Goal: Task Accomplishment & Management: Complete application form

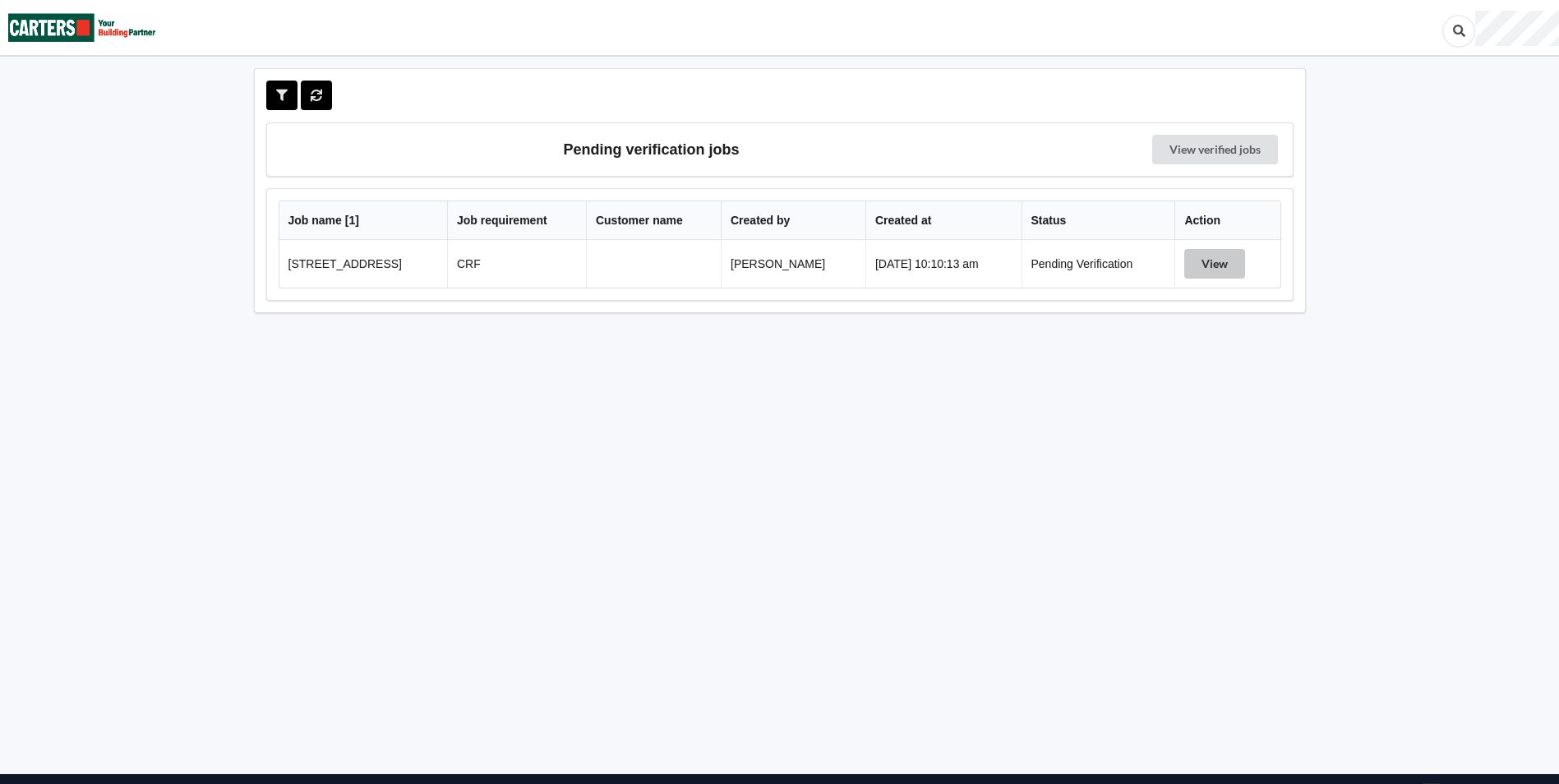
click at [1217, 265] on button "View" at bounding box center [1214, 263] width 60 height 30
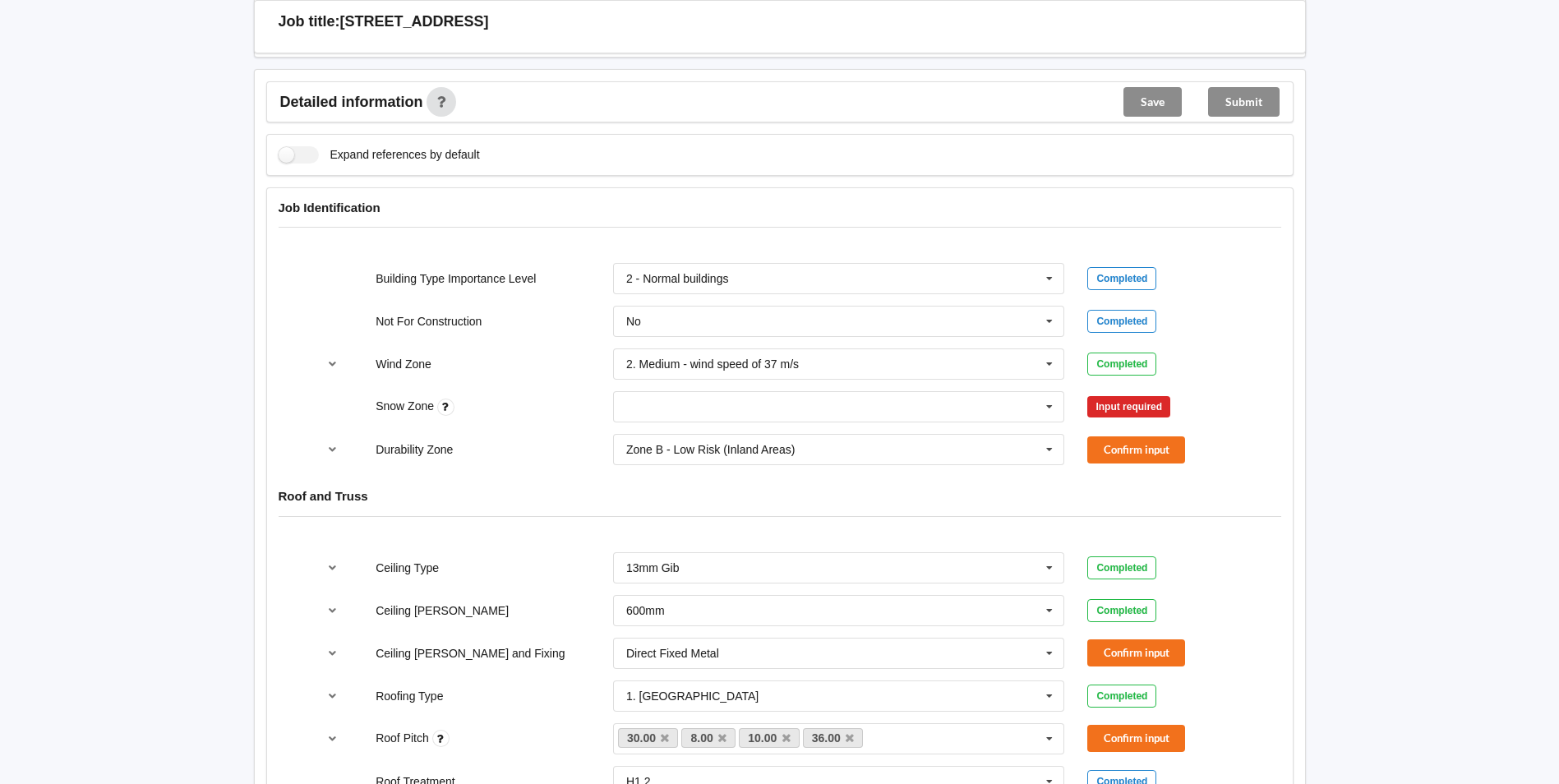
scroll to position [603, 0]
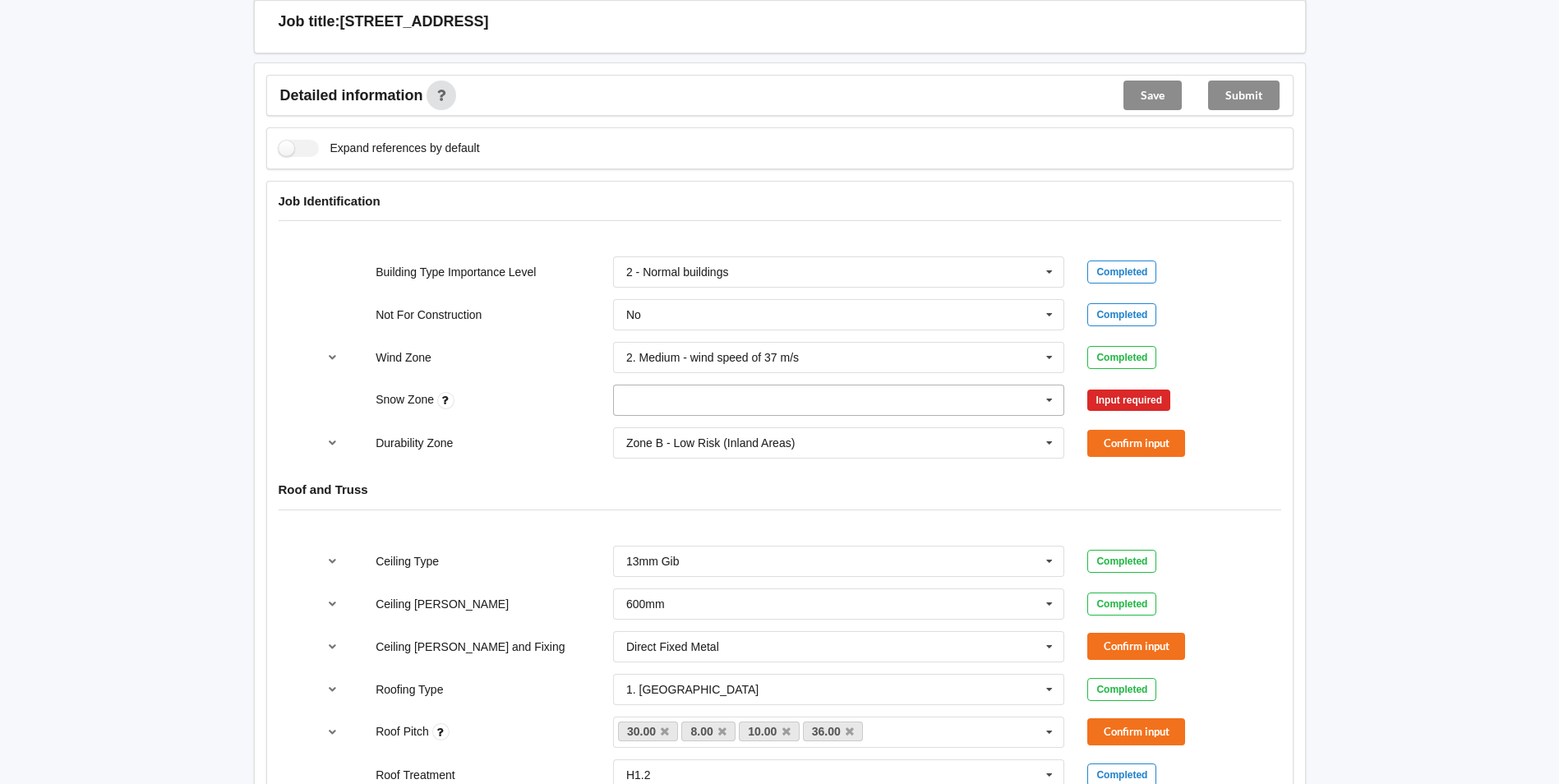
click at [1045, 400] on icon at bounding box center [1049, 401] width 24 height 31
click at [759, 463] on div "N1" at bounding box center [839, 460] width 451 height 31
click at [1107, 405] on button "Confirm input" at bounding box center [1136, 401] width 98 height 27
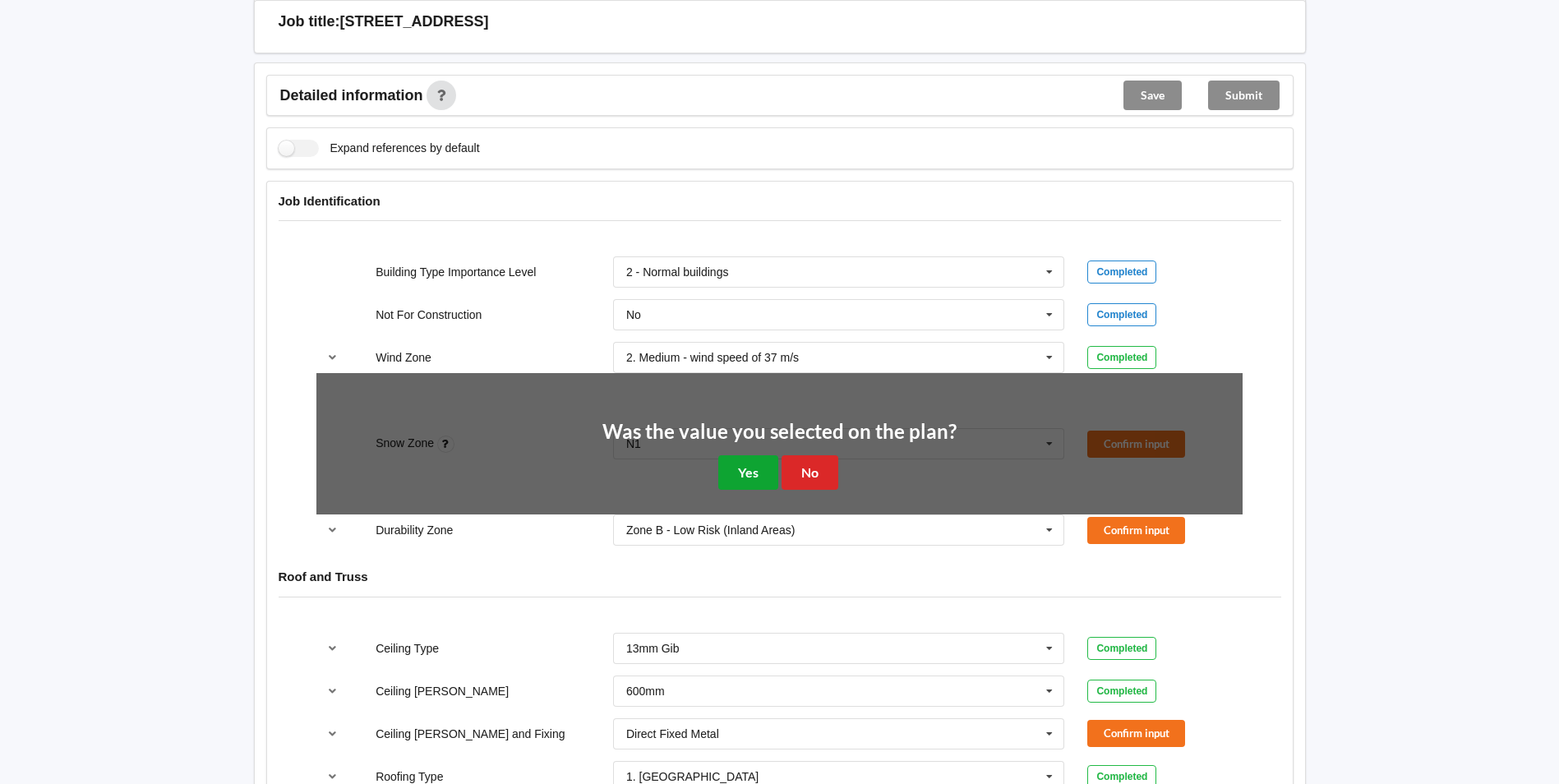
click at [738, 473] on button "Yes" at bounding box center [748, 471] width 60 height 33
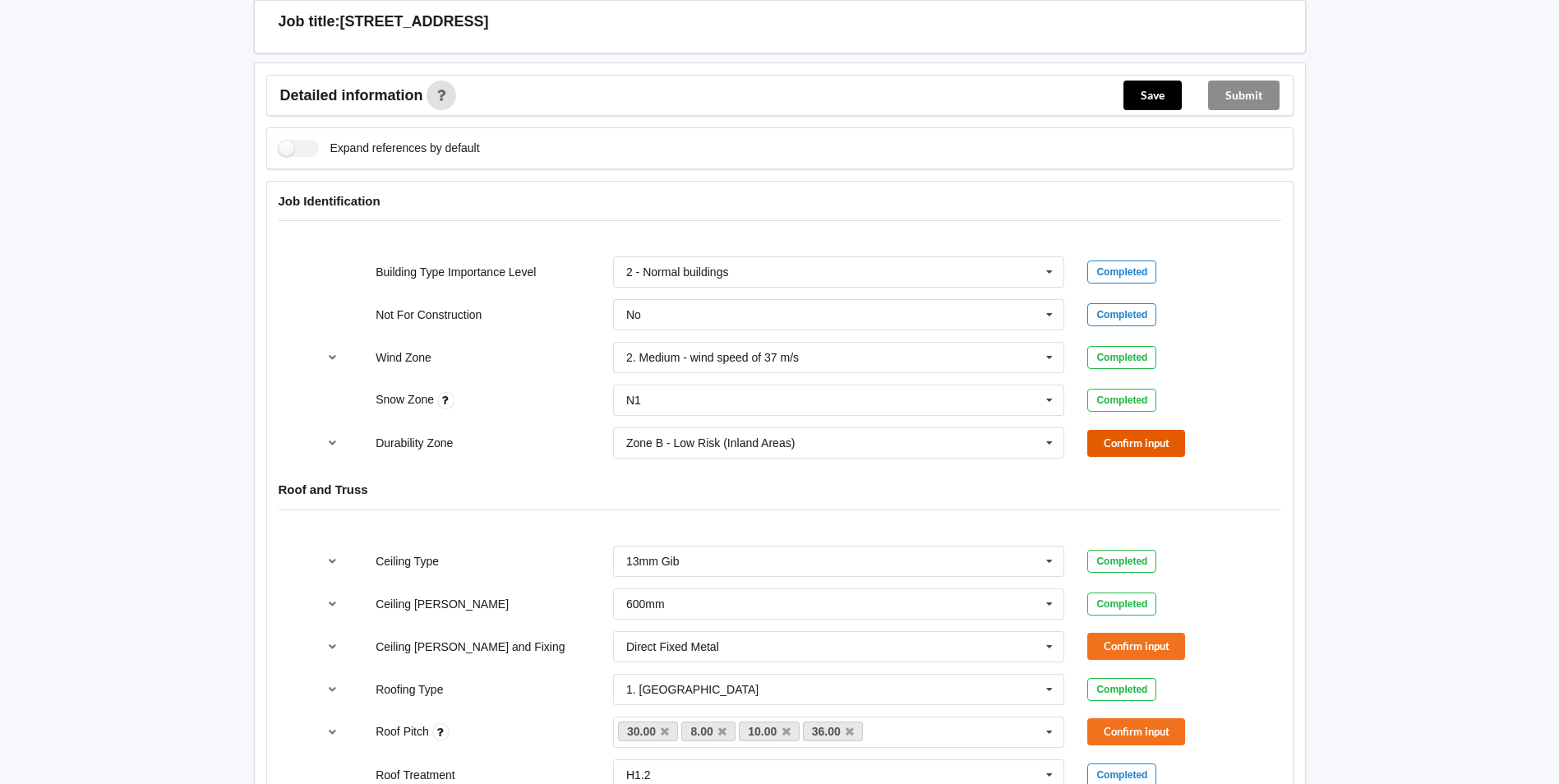
click at [1121, 434] on button "Confirm input" at bounding box center [1136, 443] width 98 height 27
click at [1050, 652] on icon at bounding box center [1049, 647] width 24 height 31
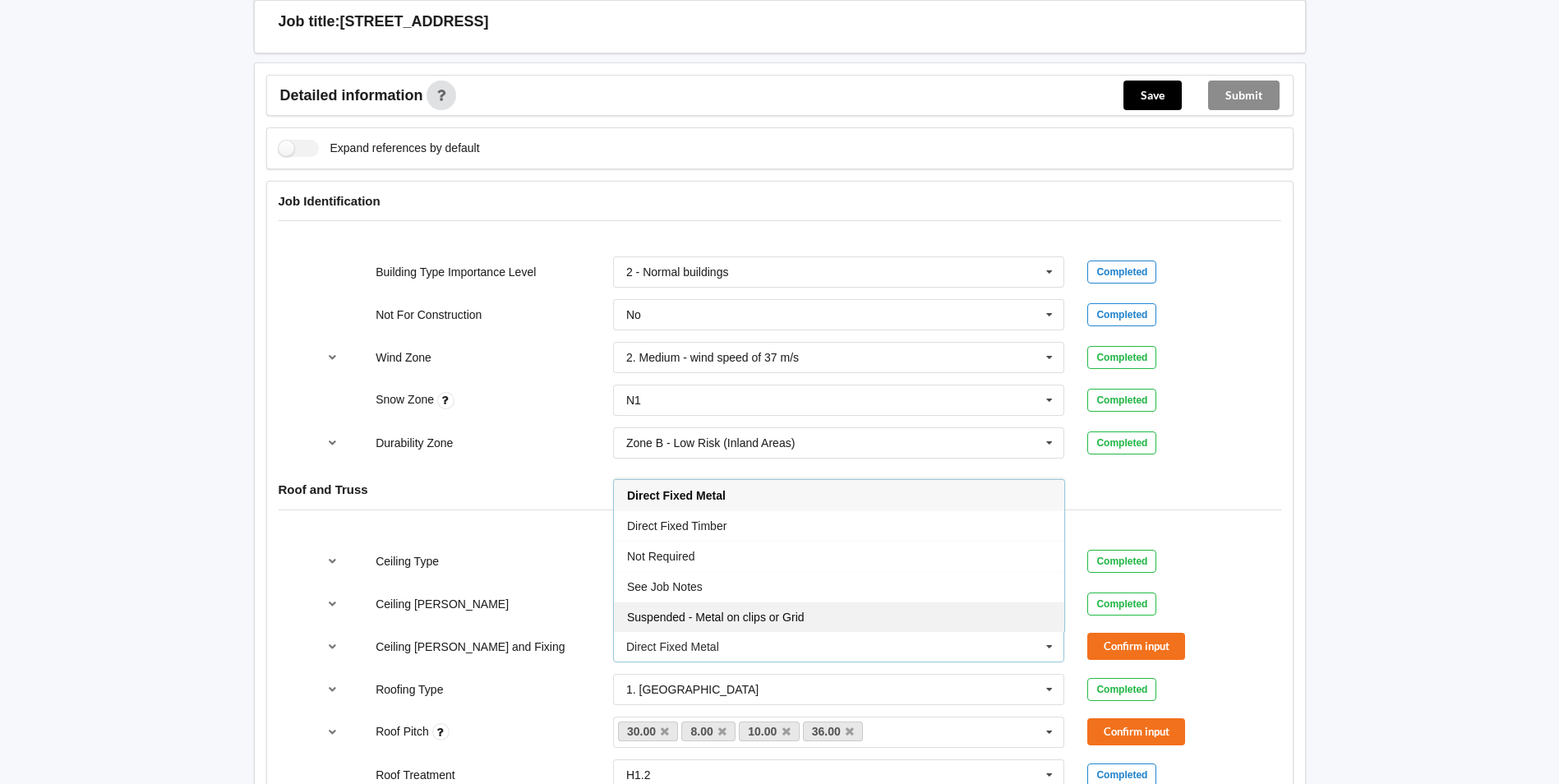
click at [779, 615] on span "Suspended - Metal on clips or Grid" at bounding box center [716, 617] width 178 height 14
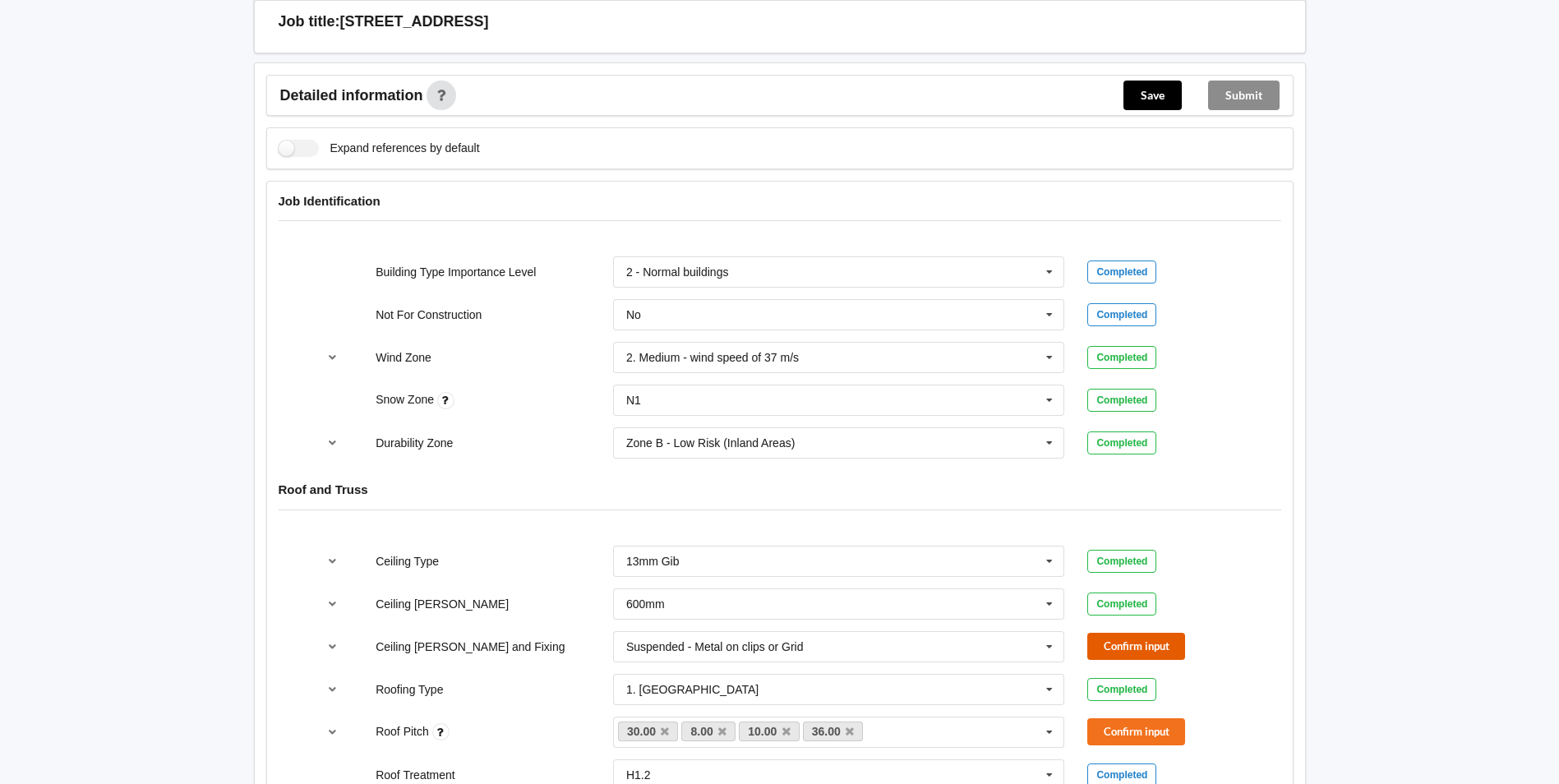
click at [1106, 647] on button "Confirm input" at bounding box center [1136, 646] width 98 height 27
click at [1121, 729] on button "Confirm input" at bounding box center [1136, 732] width 98 height 27
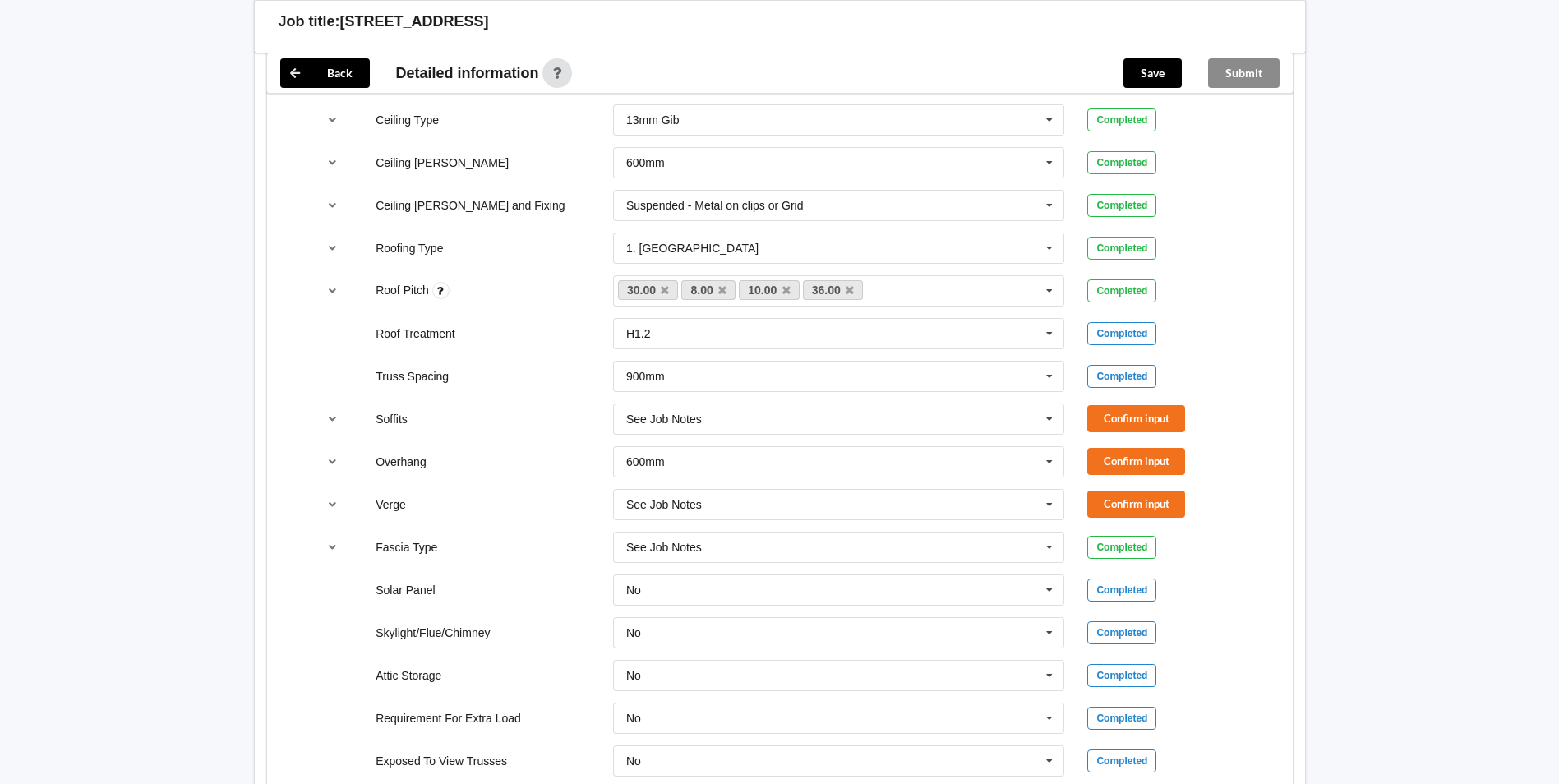
scroll to position [1062, 0]
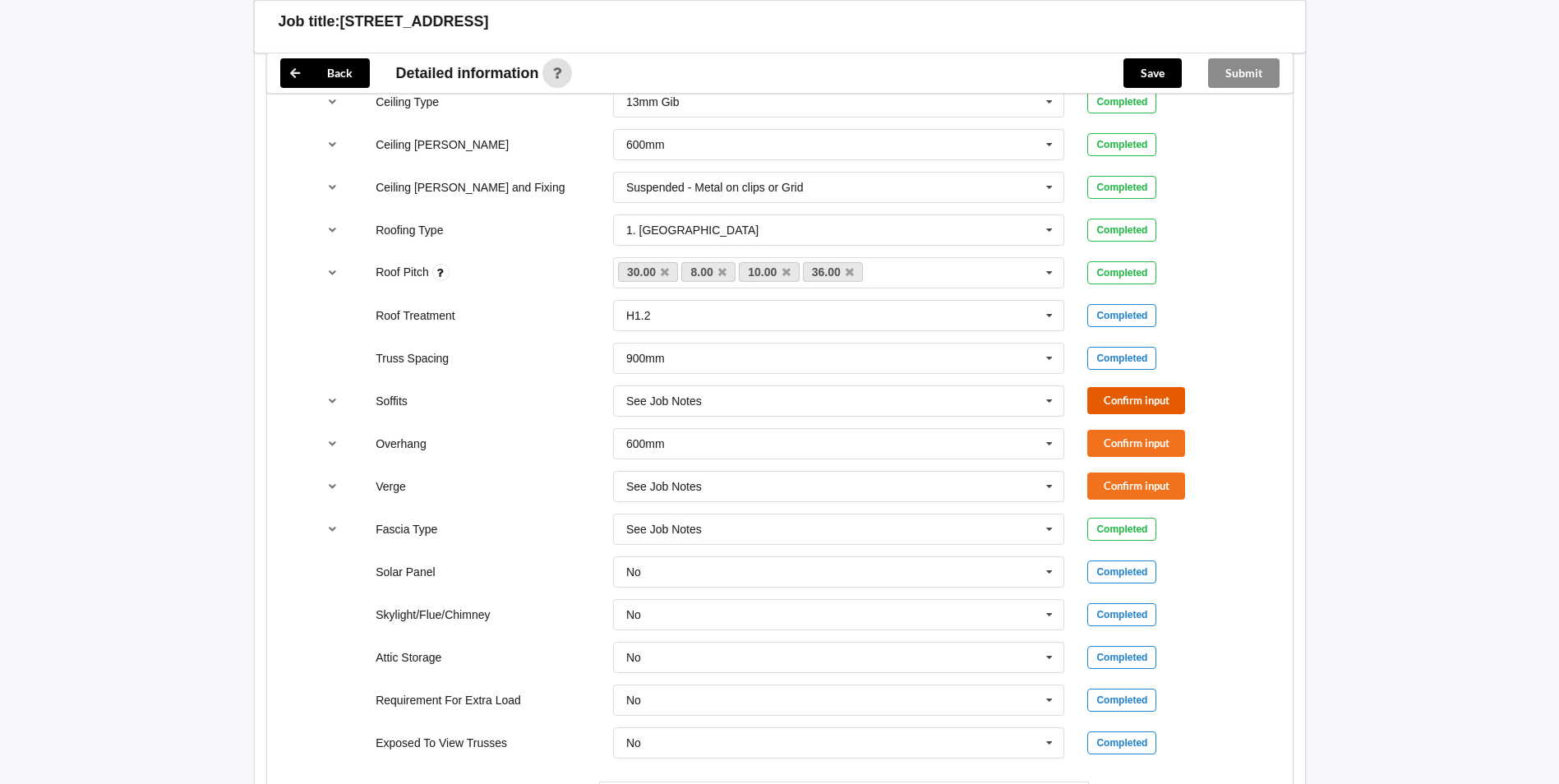
click at [1150, 402] on button "Confirm input" at bounding box center [1136, 401] width 98 height 27
click at [1141, 434] on button "Confirm input" at bounding box center [1136, 443] width 98 height 27
click at [1115, 504] on div "Fascia Type See Job Notes Bildon Continuous 180 Diamond 147 M85 - 180mmx18mm M8…" at bounding box center [779, 529] width 949 height 54
click at [1117, 492] on button "Confirm input" at bounding box center [1136, 486] width 98 height 27
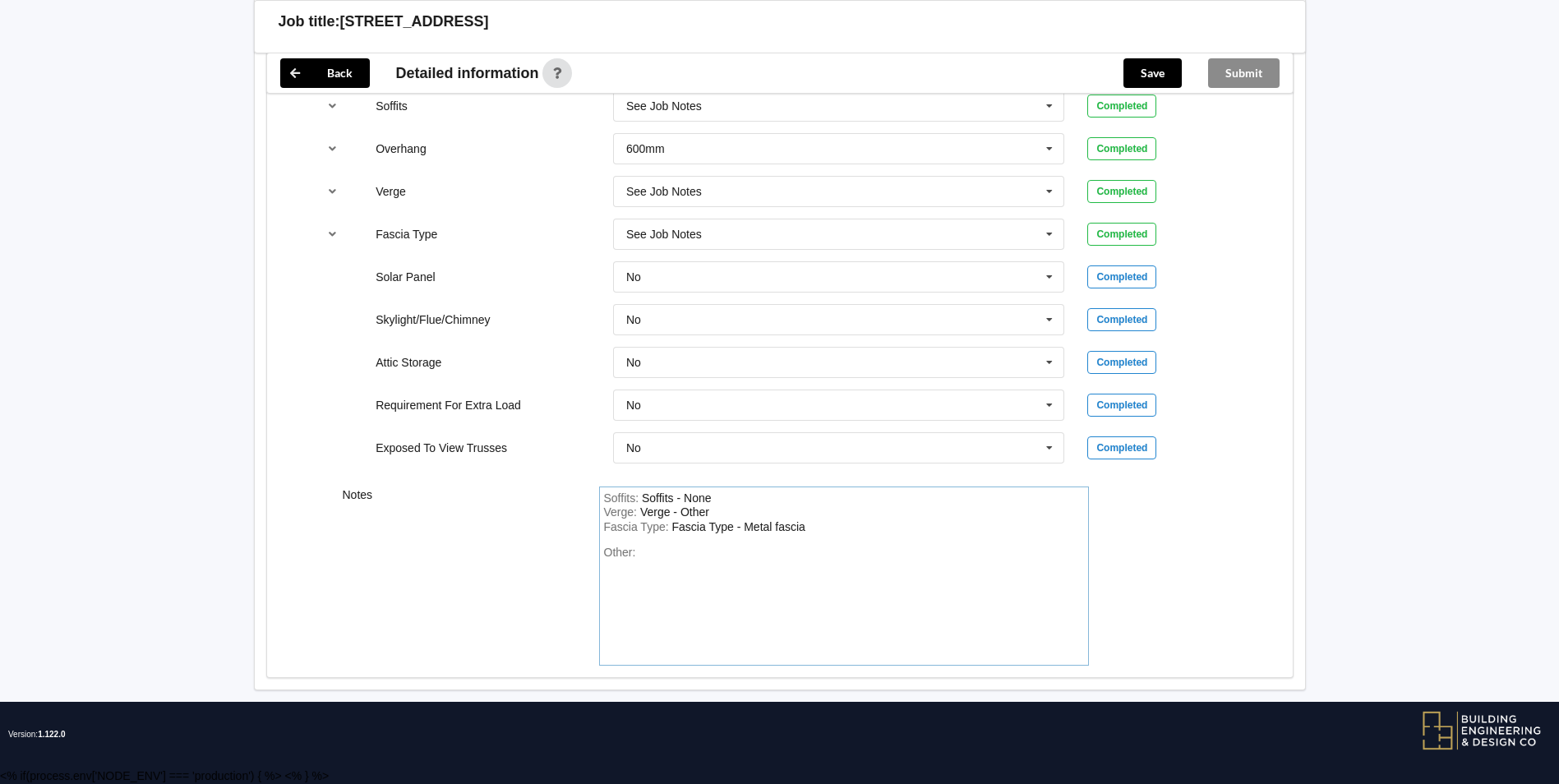
click at [816, 533] on div "Fascia Type : Fascia Type - Metal fascia" at bounding box center [843, 527] width 480 height 14
click at [698, 550] on div "Other:" at bounding box center [843, 604] width 480 height 115
click at [1158, 77] on button "Save" at bounding box center [1153, 73] width 59 height 30
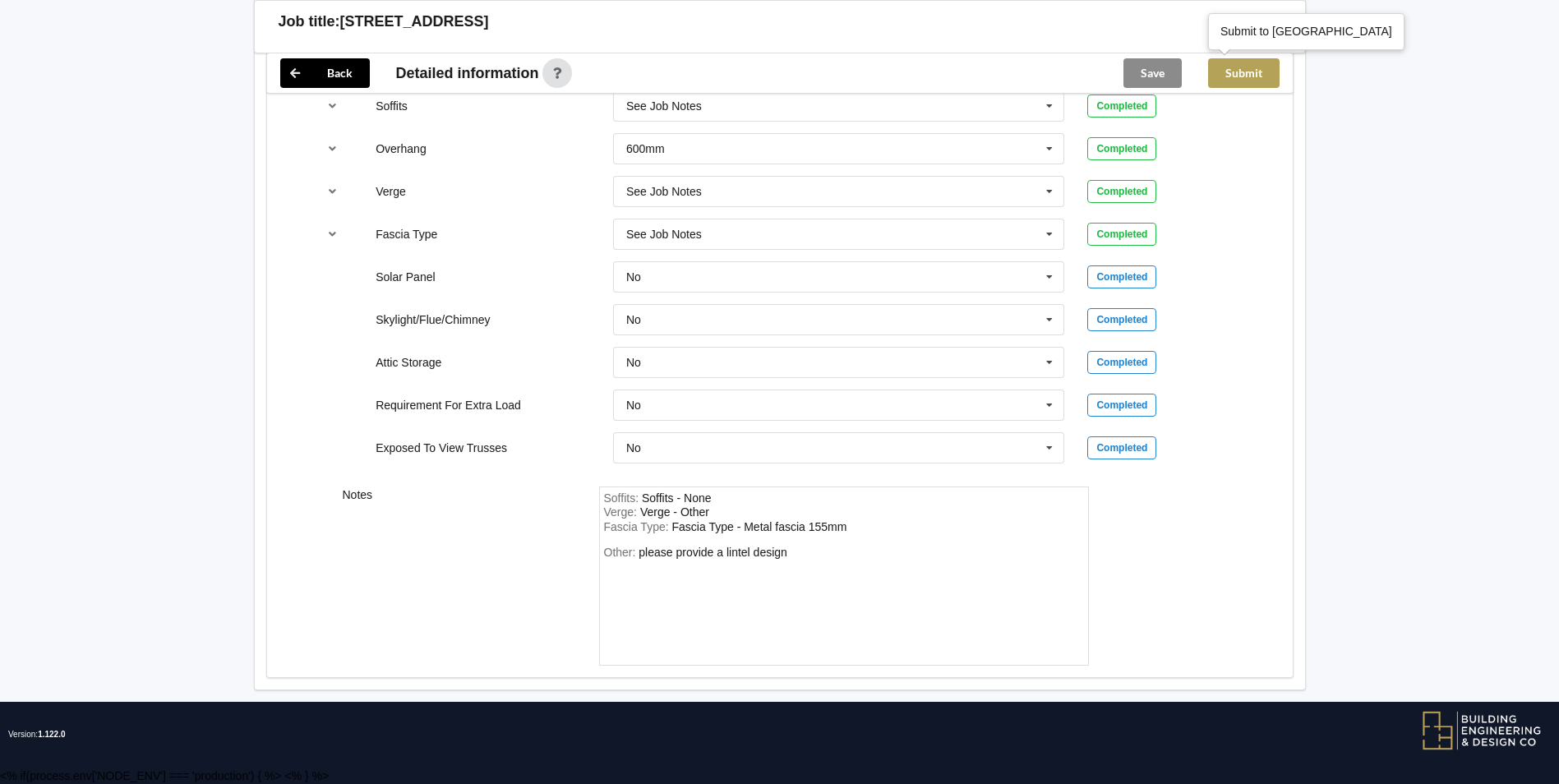
click at [1235, 79] on button "Submit" at bounding box center [1244, 73] width 71 height 30
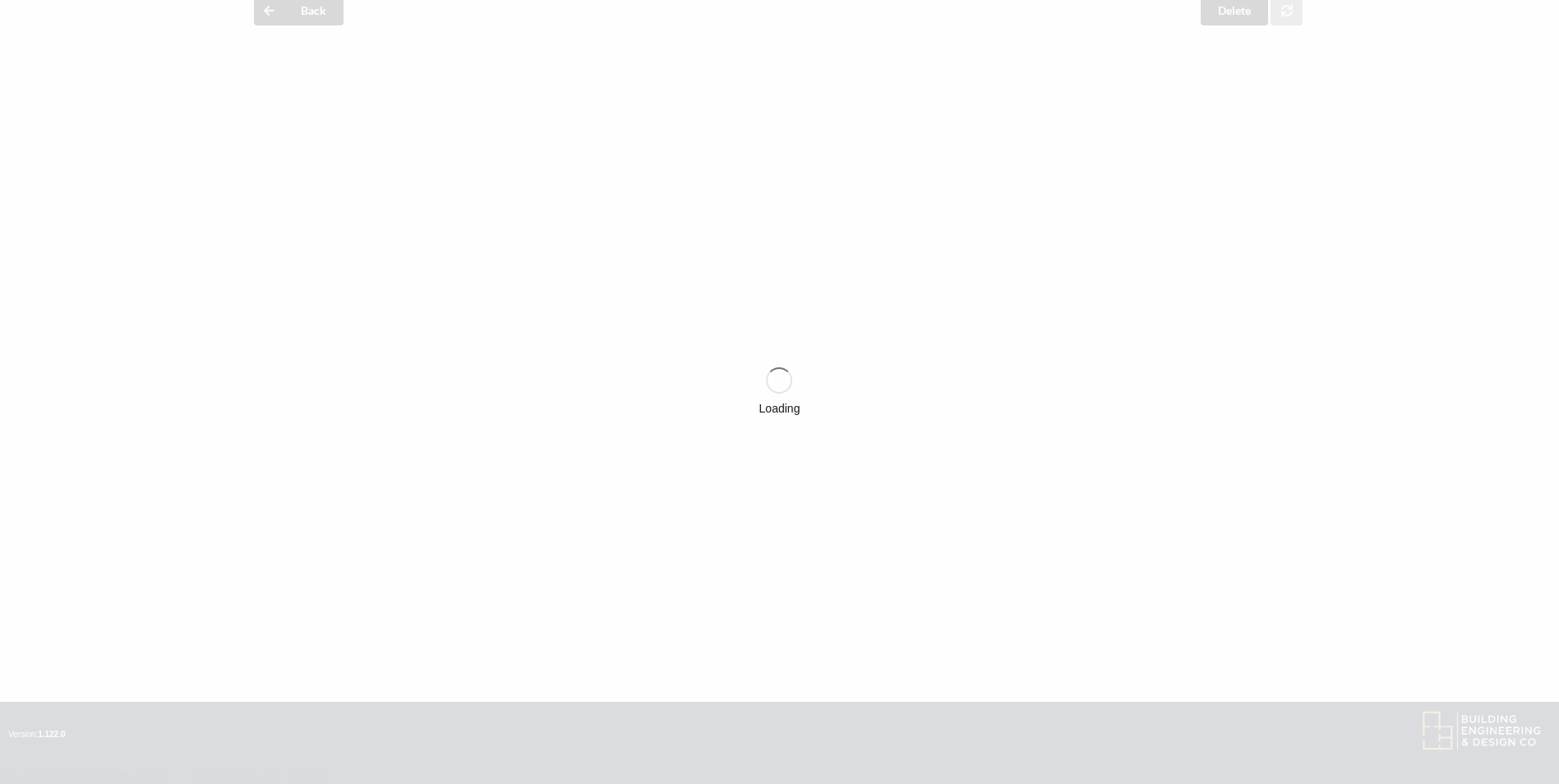
scroll to position [1282, 0]
